Goal: Task Accomplishment & Management: Manage account settings

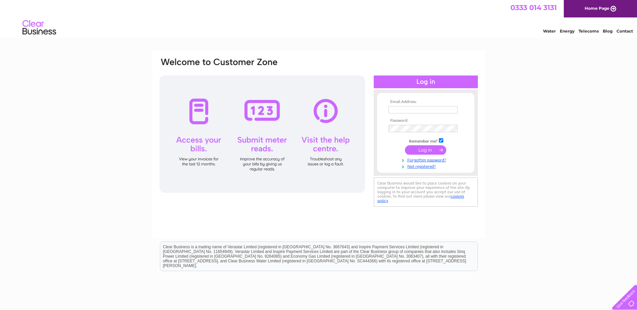
type input "grovegarage11@gmail.com"
click at [418, 149] on input "submit" at bounding box center [425, 149] width 41 height 9
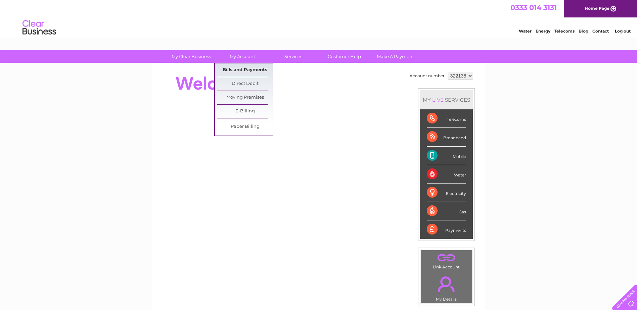
click at [231, 70] on link "Bills and Payments" at bounding box center [244, 69] width 55 height 13
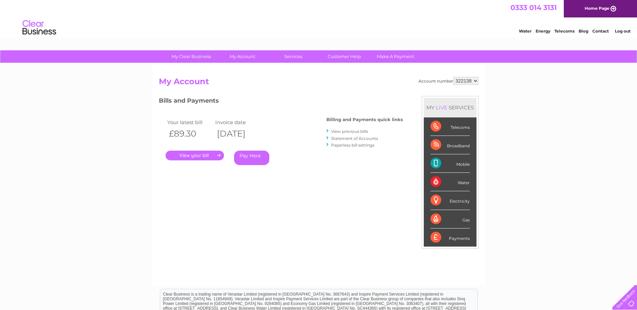
click at [209, 154] on link "." at bounding box center [194, 156] width 58 height 10
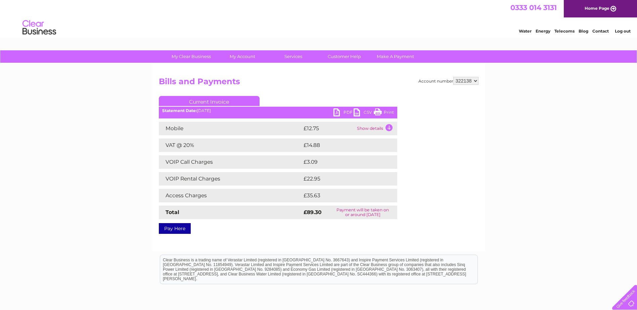
click at [341, 113] on link "PDF" at bounding box center [343, 113] width 20 height 10
